Goal: Information Seeking & Learning: Learn about a topic

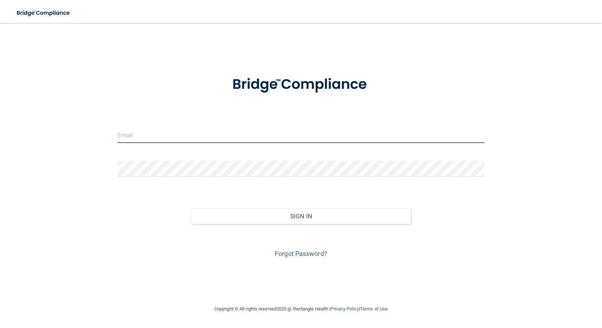
click at [243, 135] on input "email" at bounding box center [301, 135] width 367 height 16
type input "[EMAIL_ADDRESS][DOMAIN_NAME]"
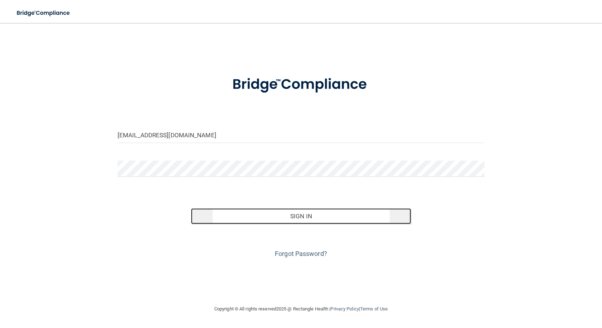
click at [267, 222] on button "Sign In" at bounding box center [301, 216] width 220 height 16
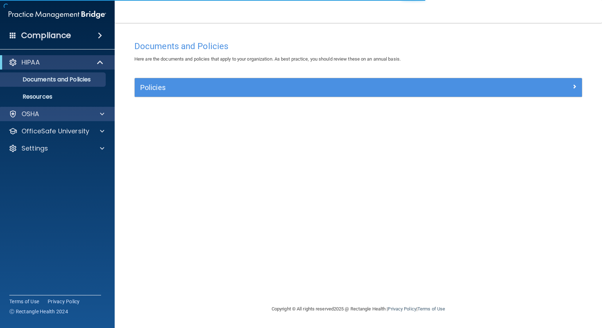
click at [61, 109] on div "OSHA" at bounding box center [57, 114] width 115 height 14
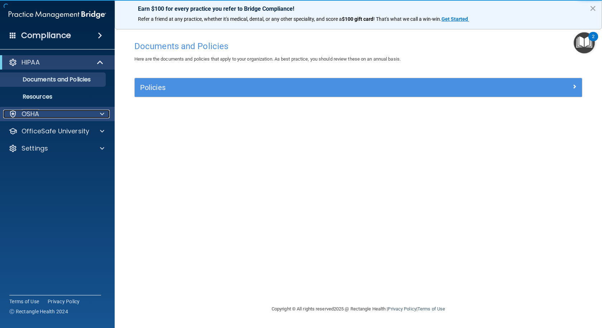
click at [98, 113] on div at bounding box center [101, 114] width 18 height 9
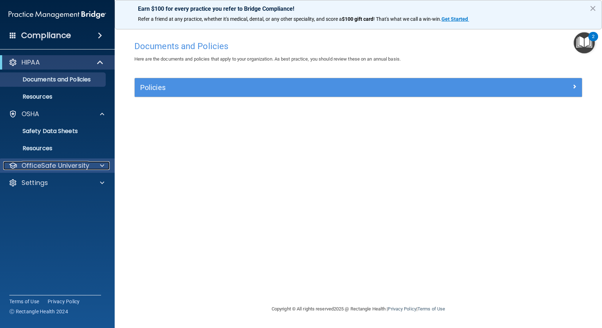
click at [104, 163] on div at bounding box center [101, 165] width 18 height 9
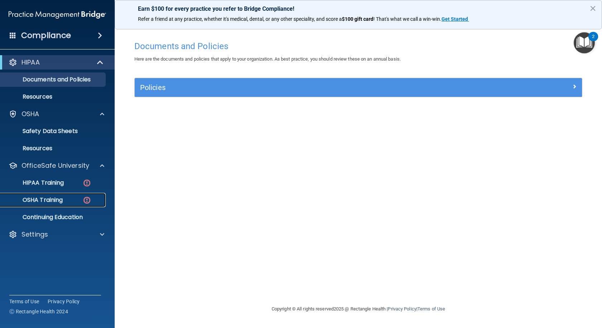
click at [73, 201] on div "OSHA Training" at bounding box center [54, 199] width 98 height 7
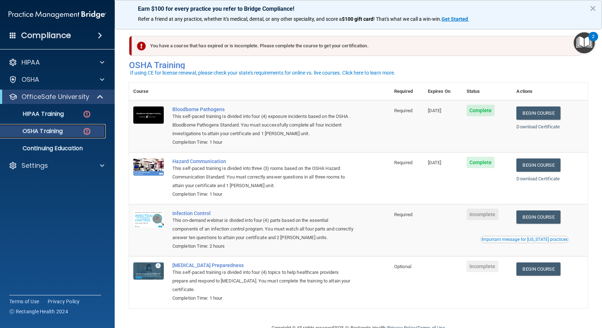
scroll to position [19, 0]
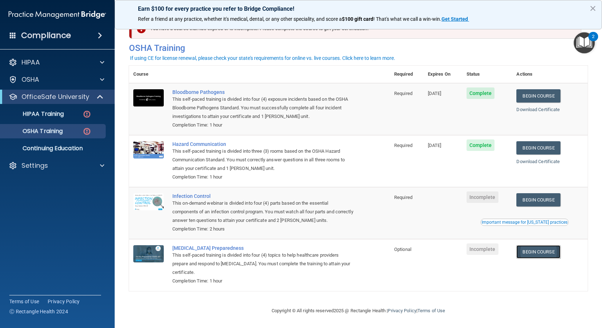
click at [533, 252] on link "Begin Course" at bounding box center [539, 251] width 44 height 13
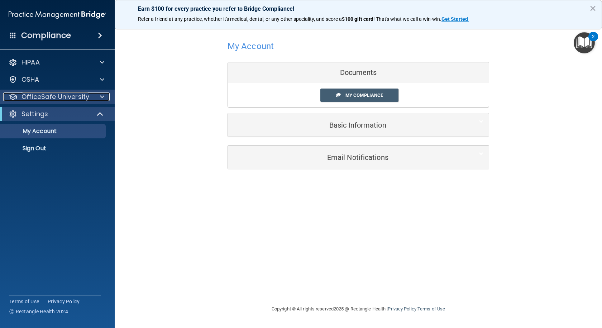
click at [96, 94] on div at bounding box center [101, 96] width 18 height 9
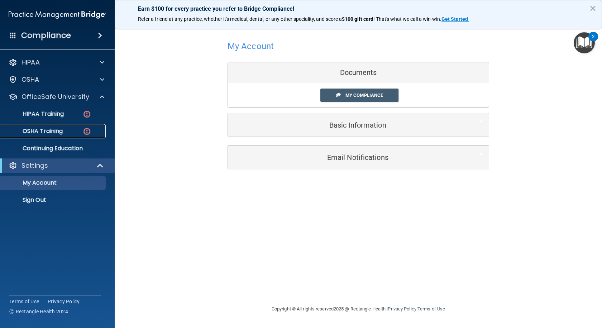
click at [71, 131] on div "OSHA Training" at bounding box center [54, 131] width 98 height 7
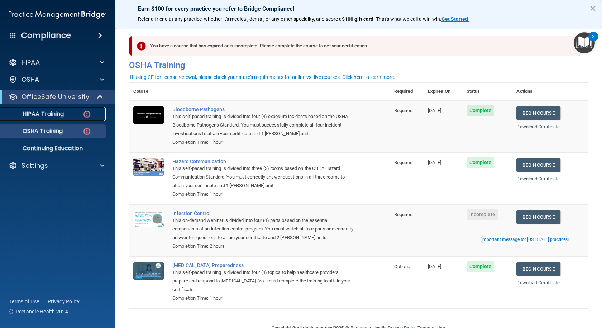
click at [50, 115] on p "HIPAA Training" at bounding box center [34, 113] width 59 height 7
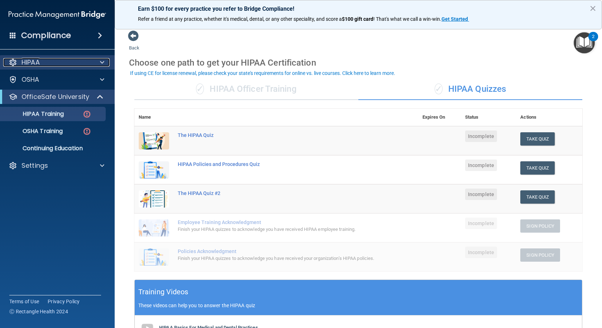
click at [43, 62] on div "HIPAA" at bounding box center [47, 62] width 89 height 9
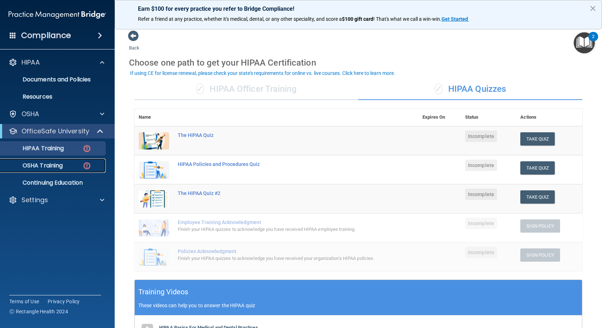
click at [64, 162] on div "OSHA Training" at bounding box center [54, 165] width 98 height 7
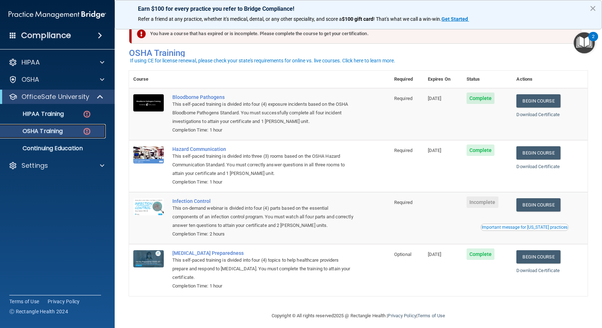
scroll to position [19, 0]
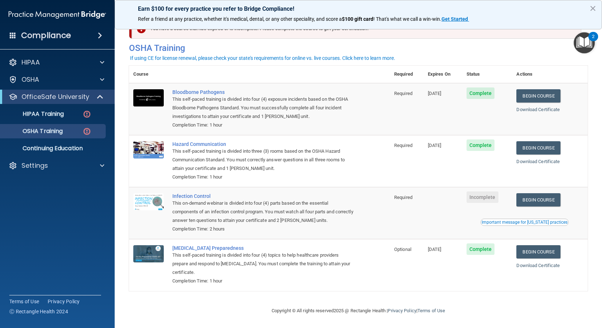
click at [533, 223] on div "Important message for California practices" at bounding box center [525, 222] width 86 height 4
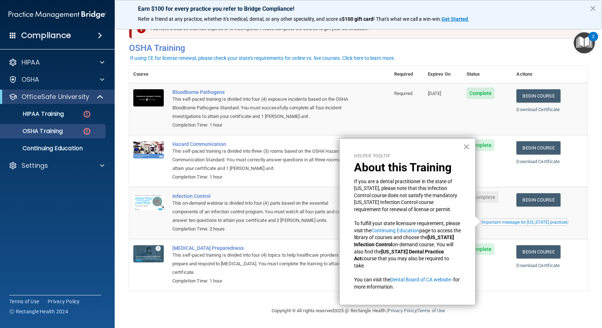
click at [467, 144] on button "×" at bounding box center [466, 146] width 7 height 11
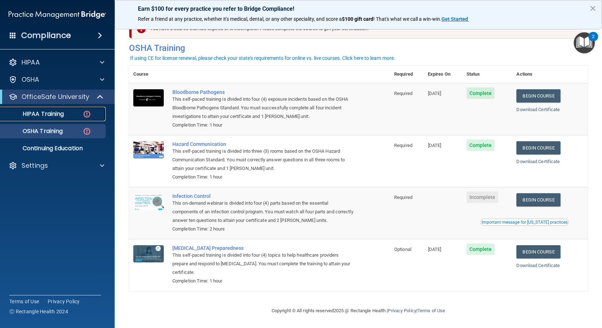
click at [50, 116] on p "HIPAA Training" at bounding box center [34, 113] width 59 height 7
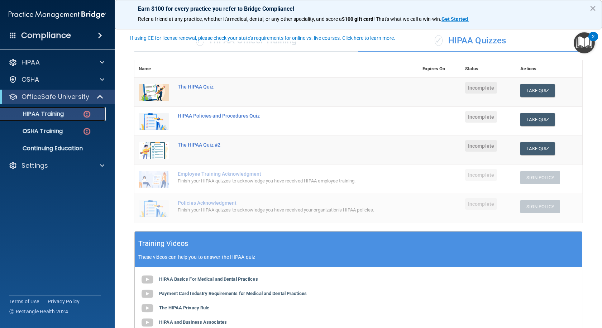
scroll to position [31, 0]
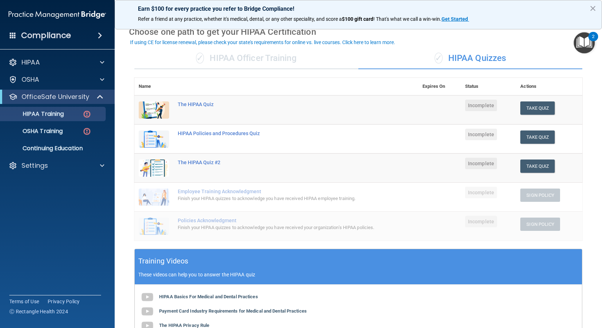
click at [585, 52] on img "Open Resource Center, 2 new notifications" at bounding box center [584, 42] width 21 height 21
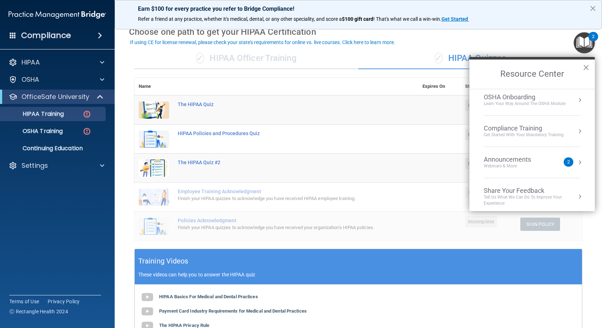
scroll to position [40, 0]
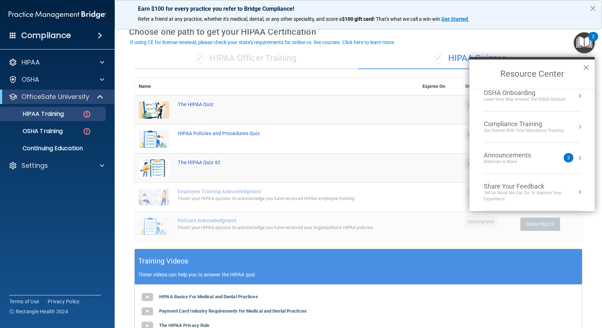
click at [307, 76] on div "✓ HIPAA Officer Training ✓ HIPAA Quizzes Name Expires On Status Actions The HIP…" at bounding box center [358, 242] width 459 height 400
